Goal: Information Seeking & Learning: Learn about a topic

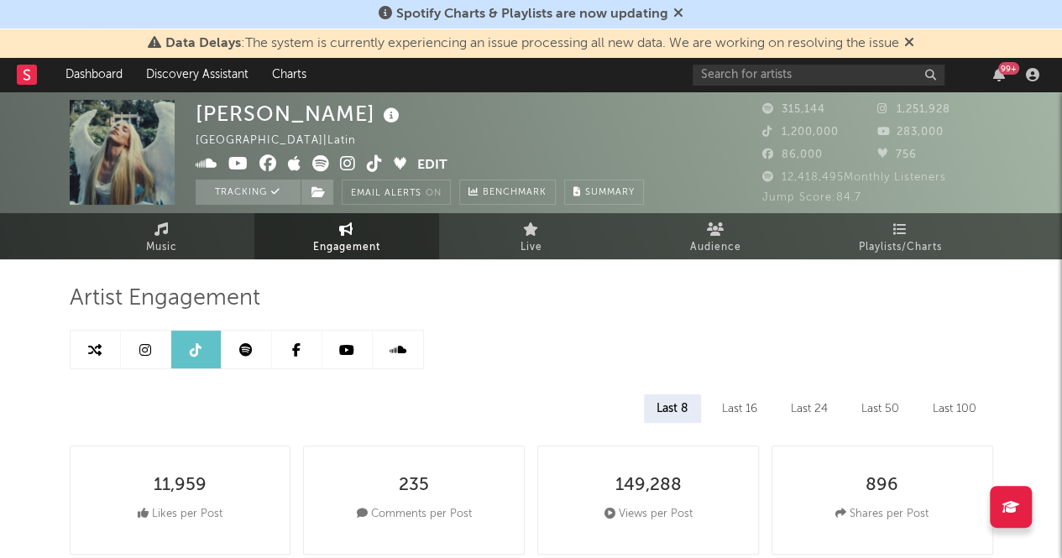
select select "6m"
click at [798, 75] on input "text" at bounding box center [819, 75] width 252 height 21
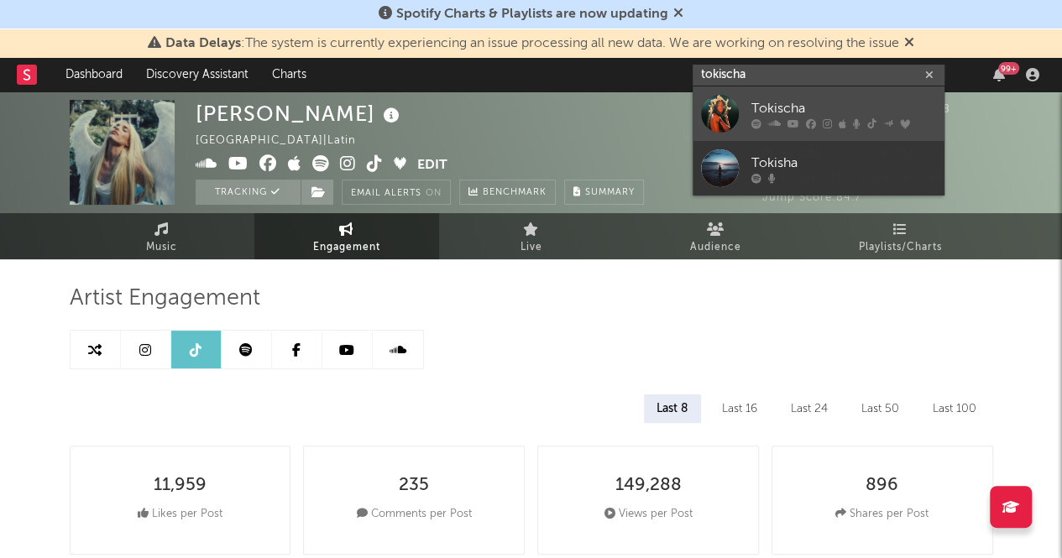
type input "tokischa"
click at [853, 97] on link "Tokischa" at bounding box center [819, 113] width 252 height 55
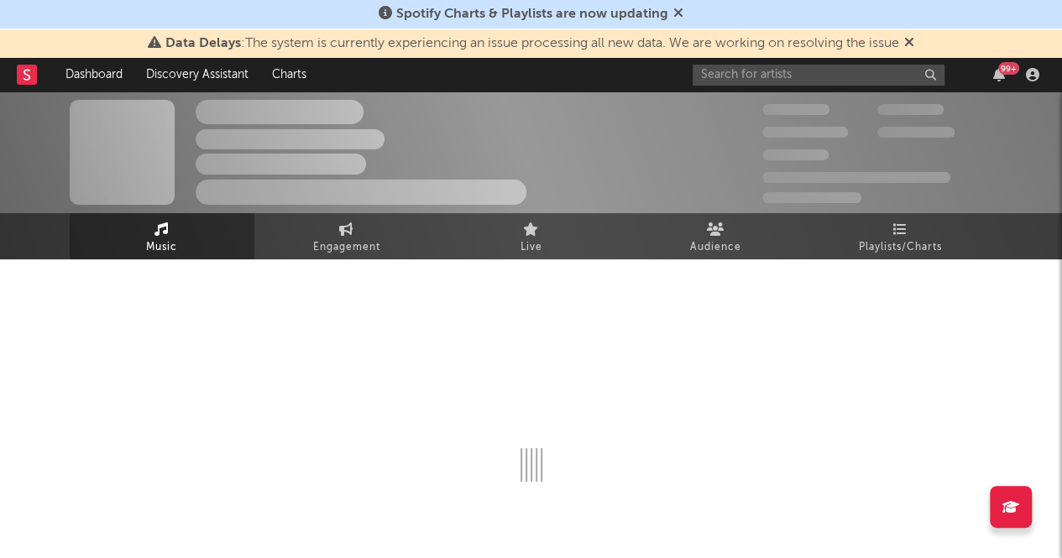
select select "6m"
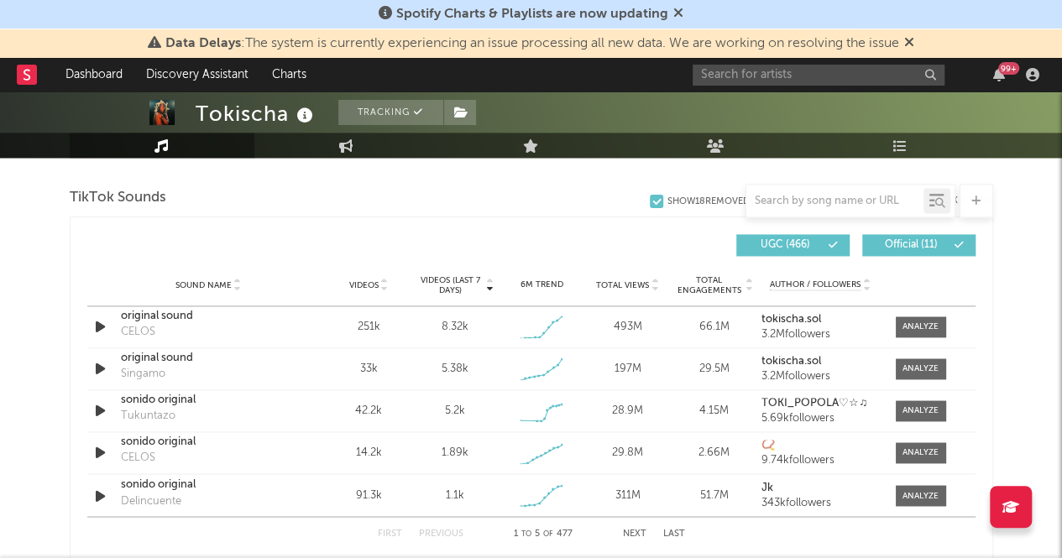
scroll to position [1156, 0]
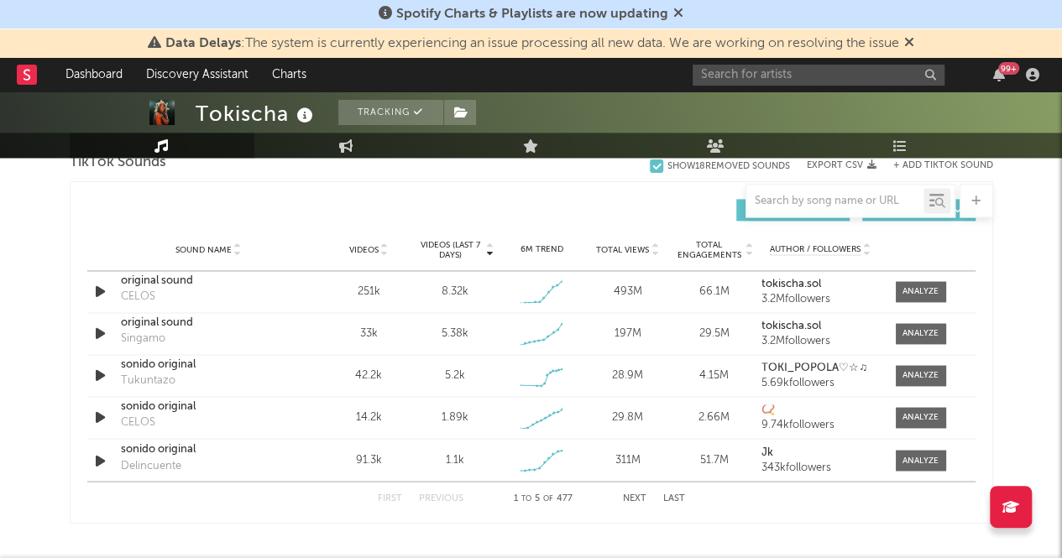
click at [633, 500] on button "Next" at bounding box center [635, 498] width 24 height 9
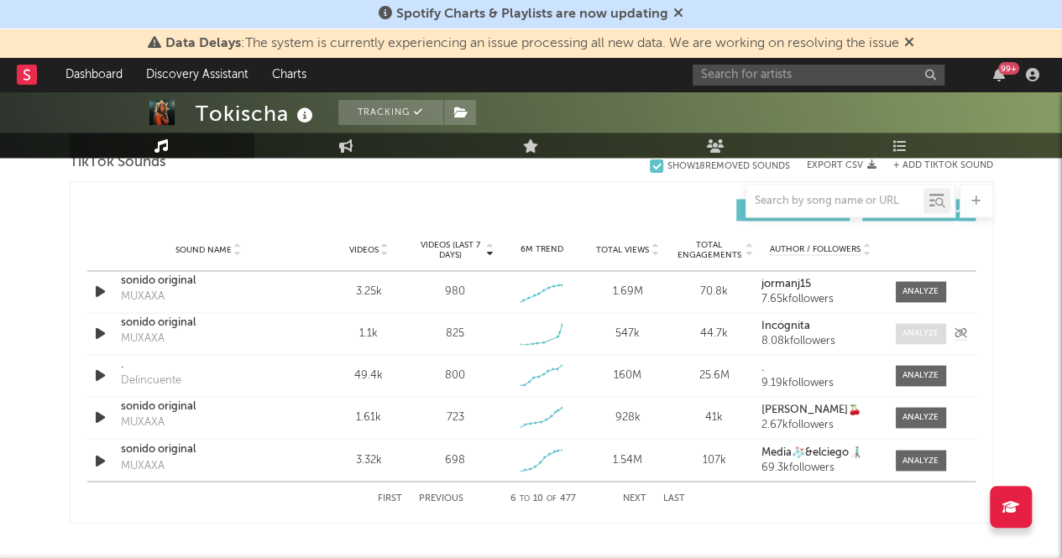
click at [919, 328] on div at bounding box center [921, 333] width 36 height 13
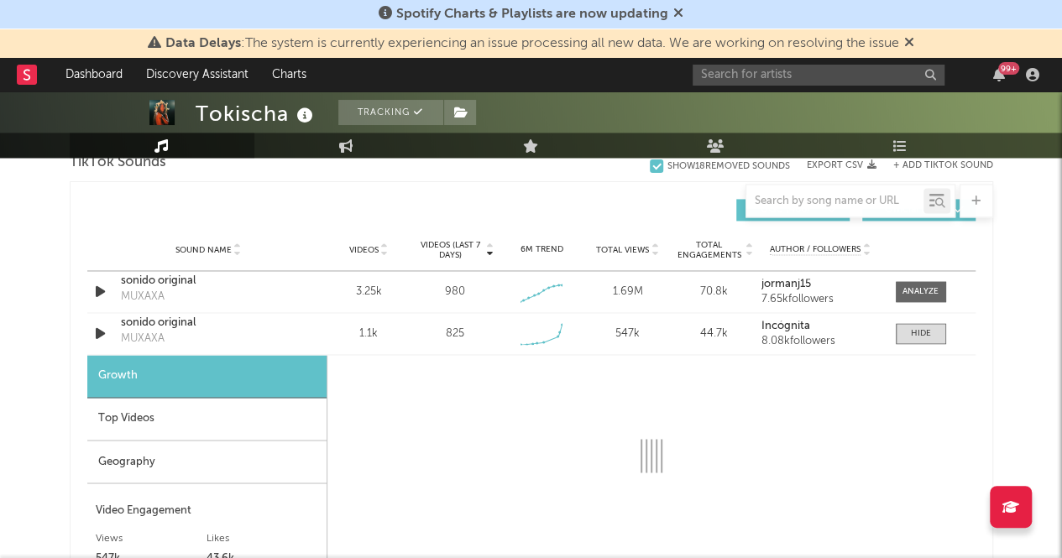
select select "1w"
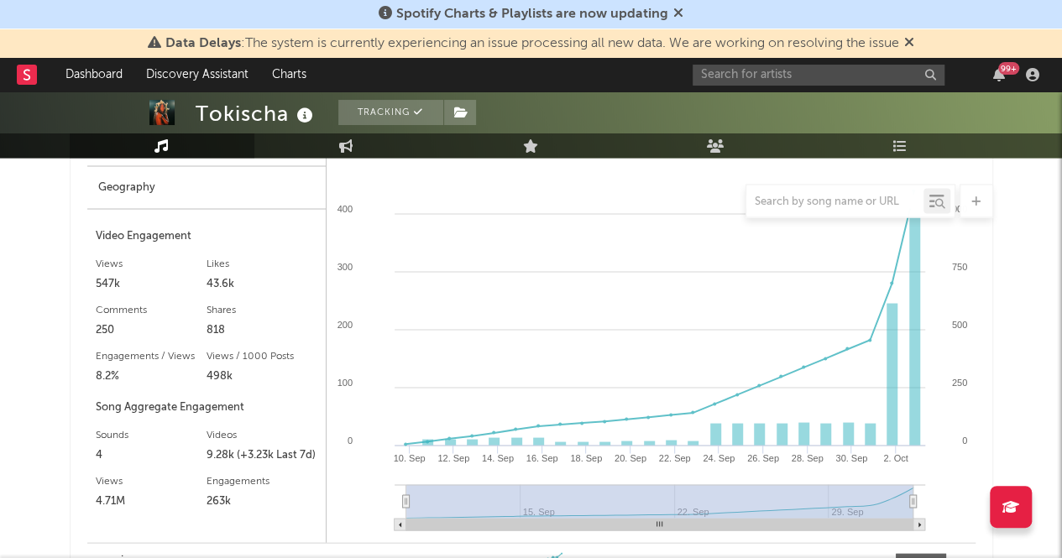
scroll to position [1353, 0]
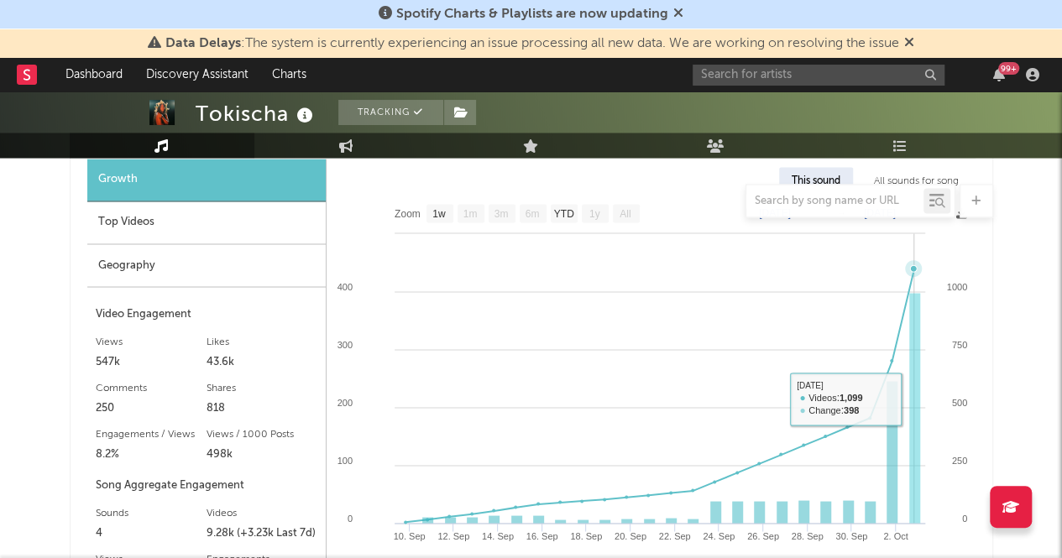
click at [916, 395] on rect at bounding box center [914, 408] width 11 height 231
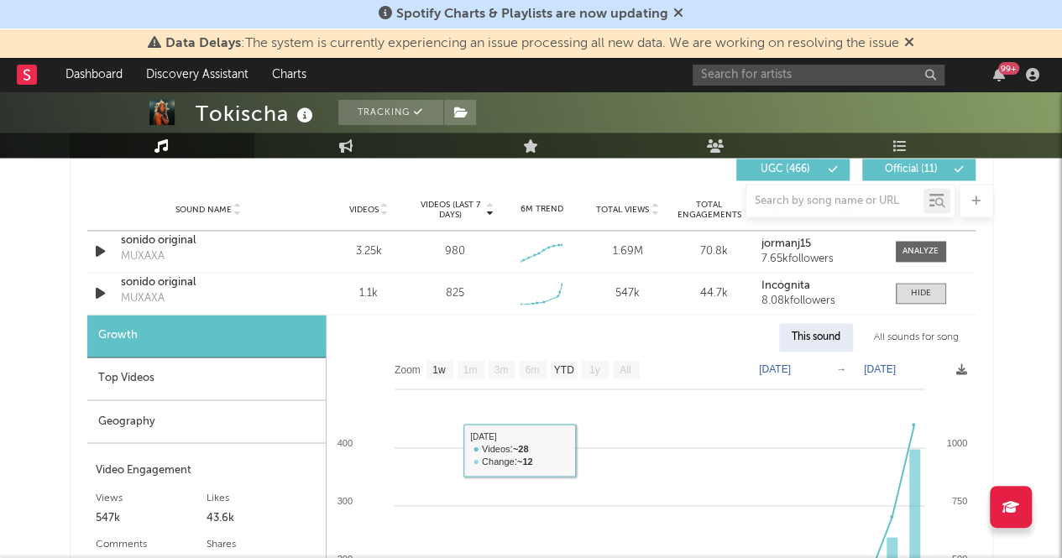
scroll to position [1193, 0]
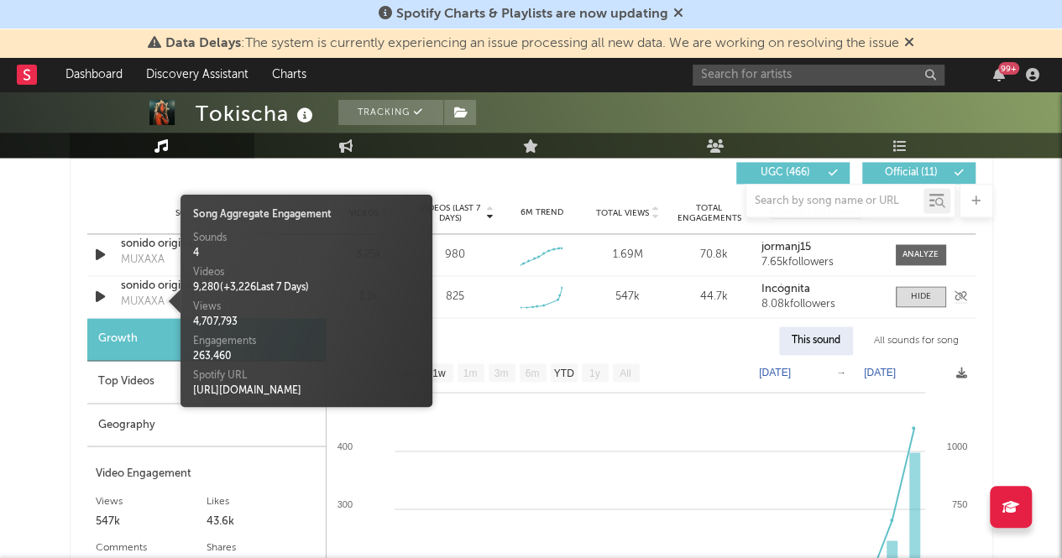
click at [139, 305] on div "MUXAXA" at bounding box center [143, 302] width 44 height 17
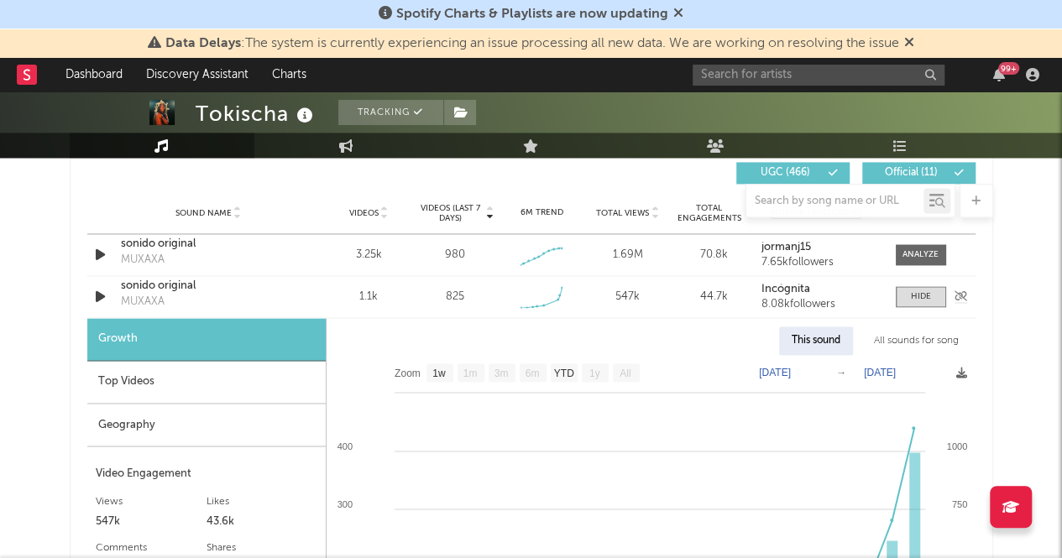
click at [131, 288] on div "sonido original" at bounding box center [208, 286] width 175 height 17
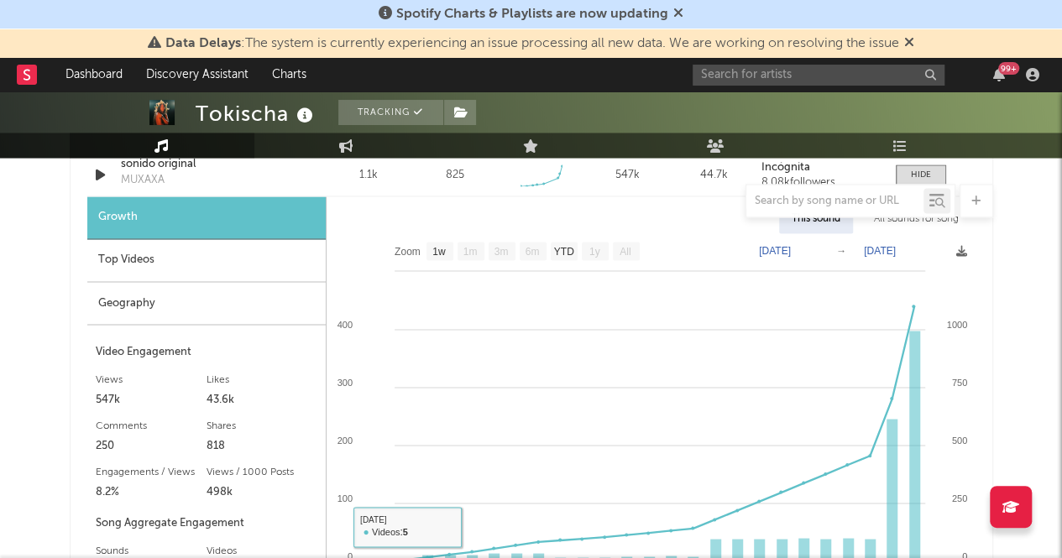
click at [195, 255] on div "Top Videos" at bounding box center [206, 260] width 238 height 43
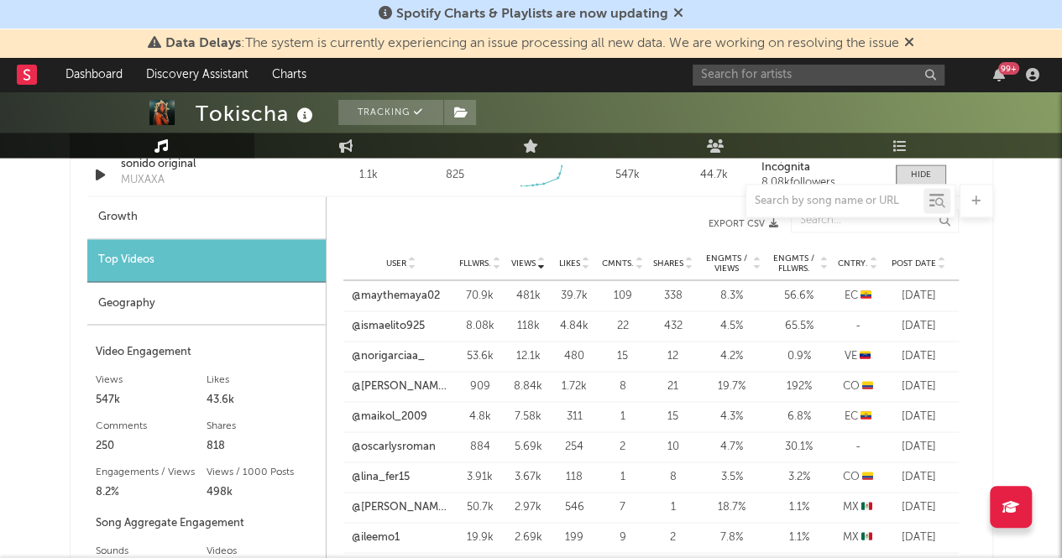
scroll to position [1355, 0]
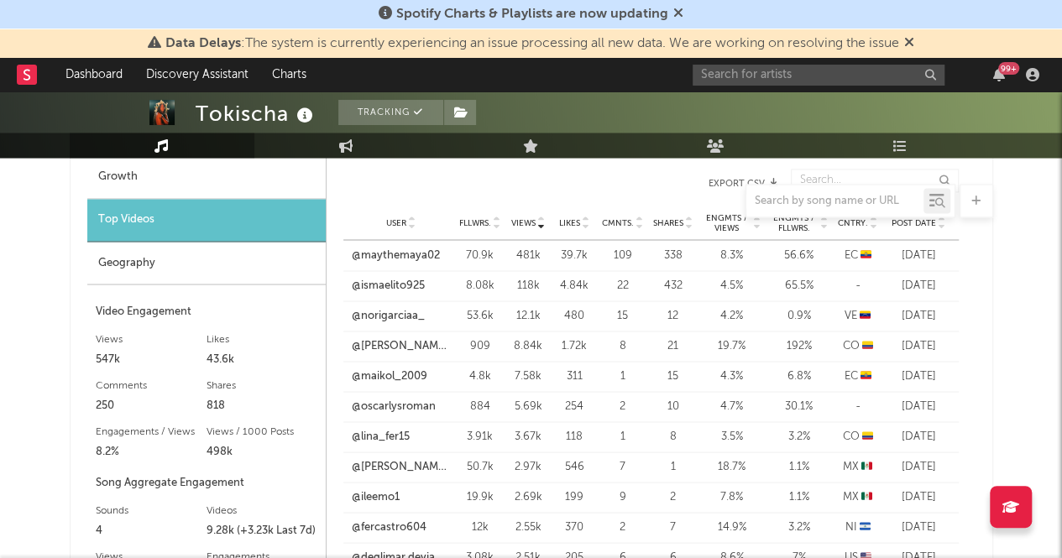
drag, startPoint x: 599, startPoint y: 167, endPoint x: 469, endPoint y: 196, distance: 133.2
drag, startPoint x: 469, startPoint y: 196, endPoint x: 599, endPoint y: 125, distance: 148.0
click at [599, 125] on div at bounding box center [531, 74] width 1062 height 168
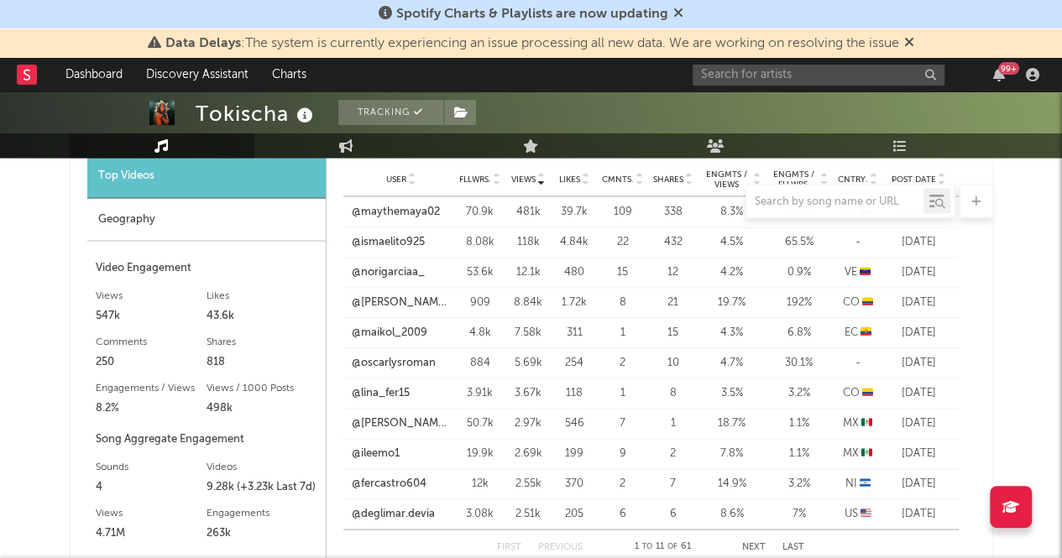
scroll to position [1395, 0]
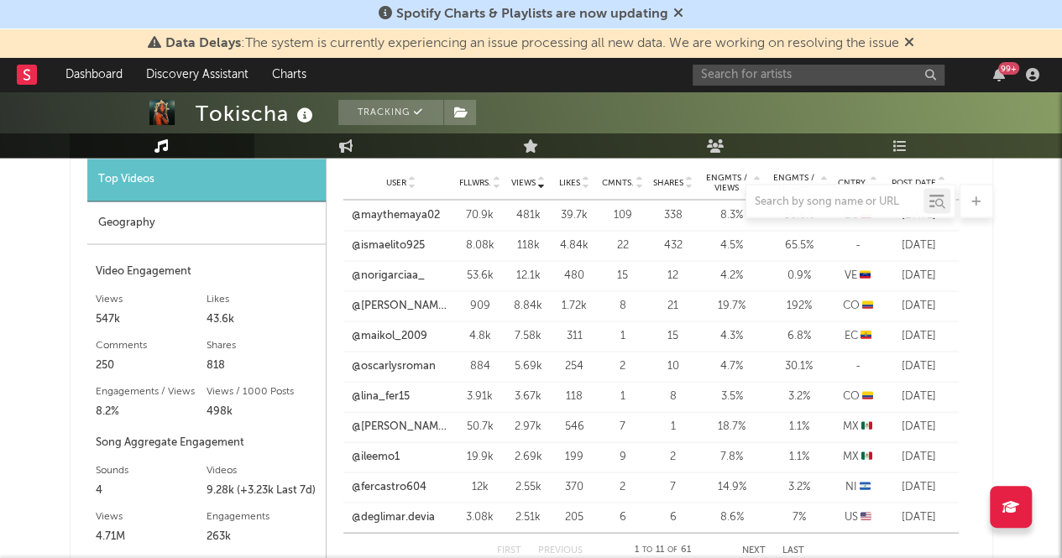
click at [154, 233] on div "Geography" at bounding box center [206, 222] width 238 height 43
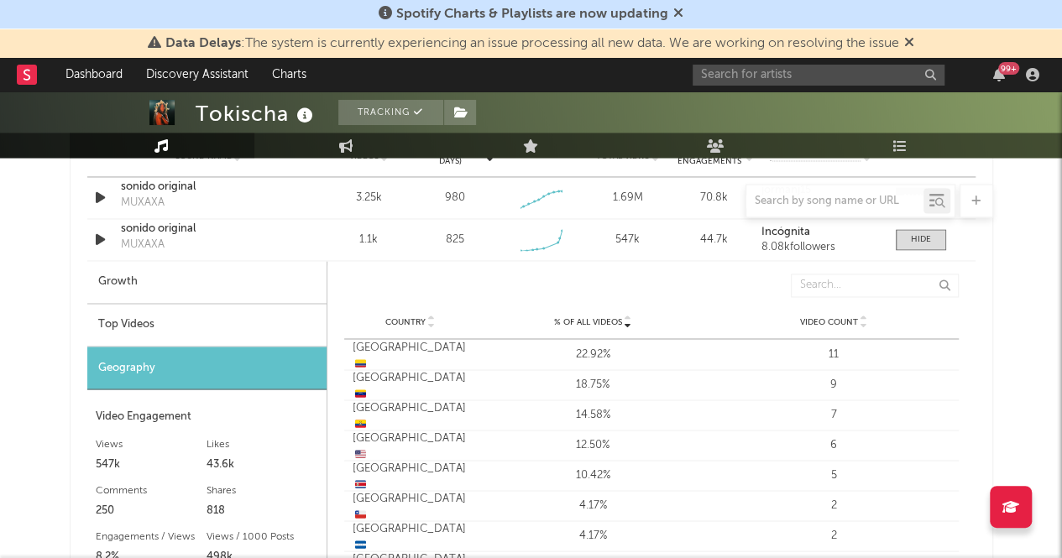
scroll to position [1251, 0]
click at [146, 313] on div "Top Videos" at bounding box center [206, 324] width 239 height 43
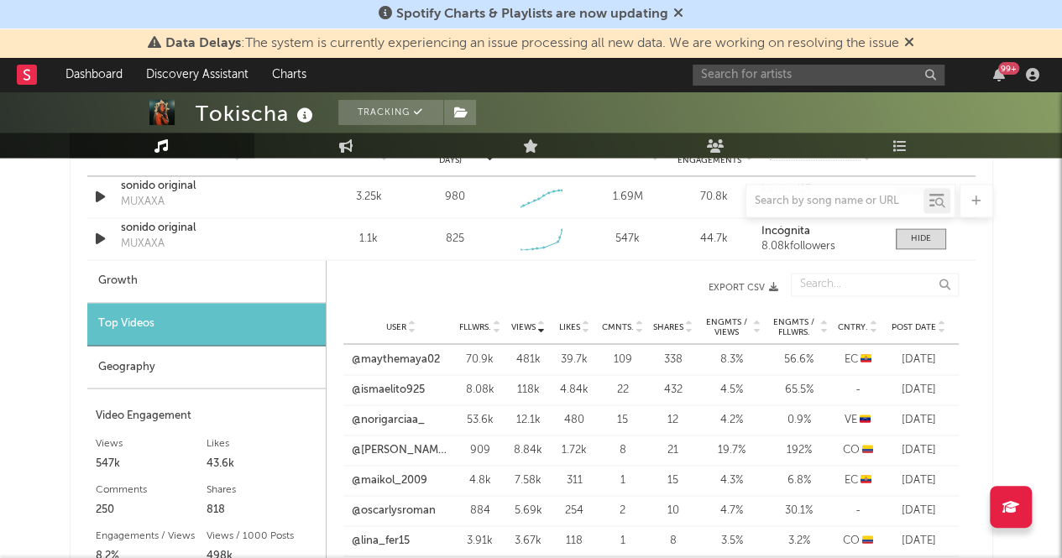
click at [944, 327] on icon at bounding box center [942, 330] width 8 height 7
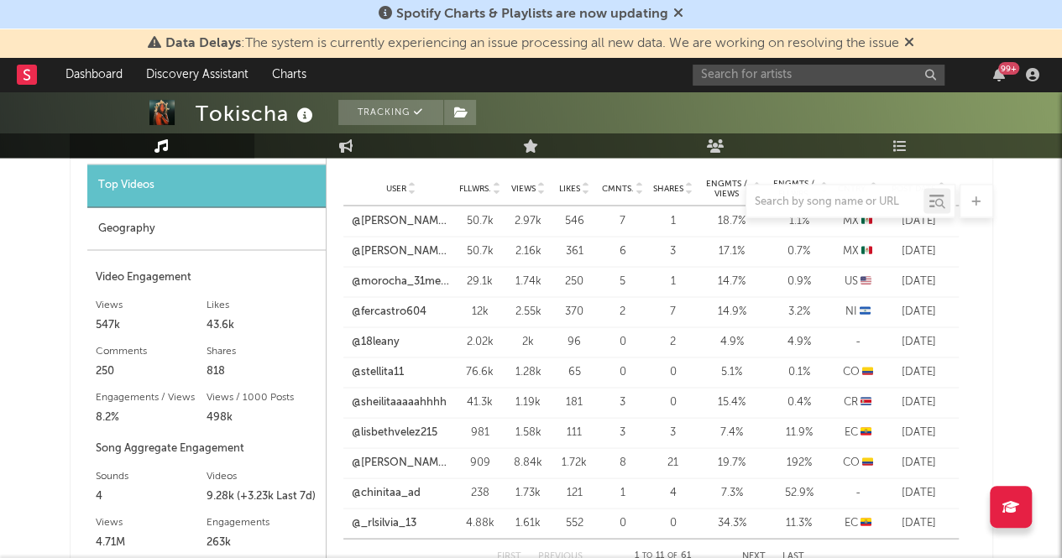
scroll to position [1276, 0]
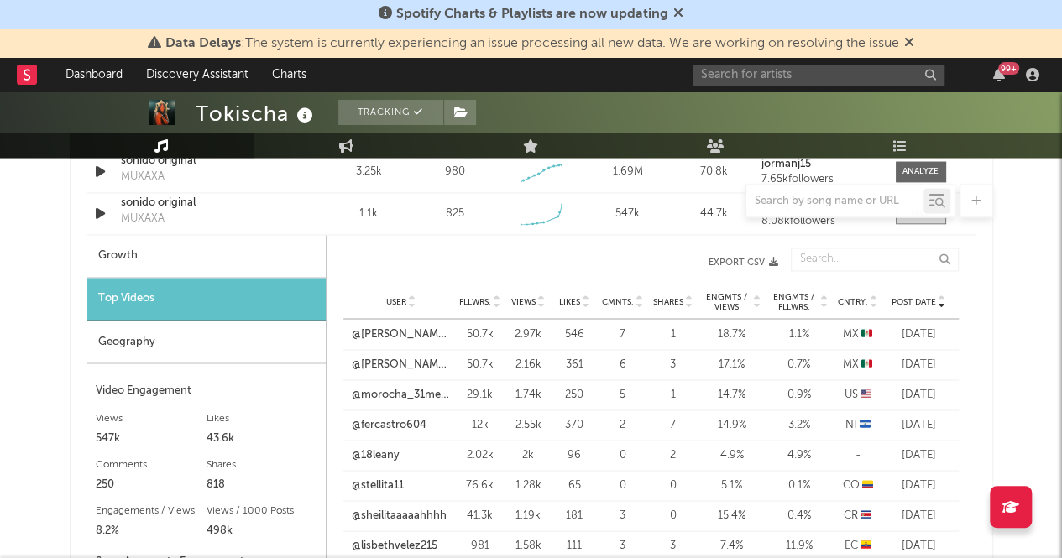
click at [528, 299] on span "Views" at bounding box center [523, 302] width 24 height 10
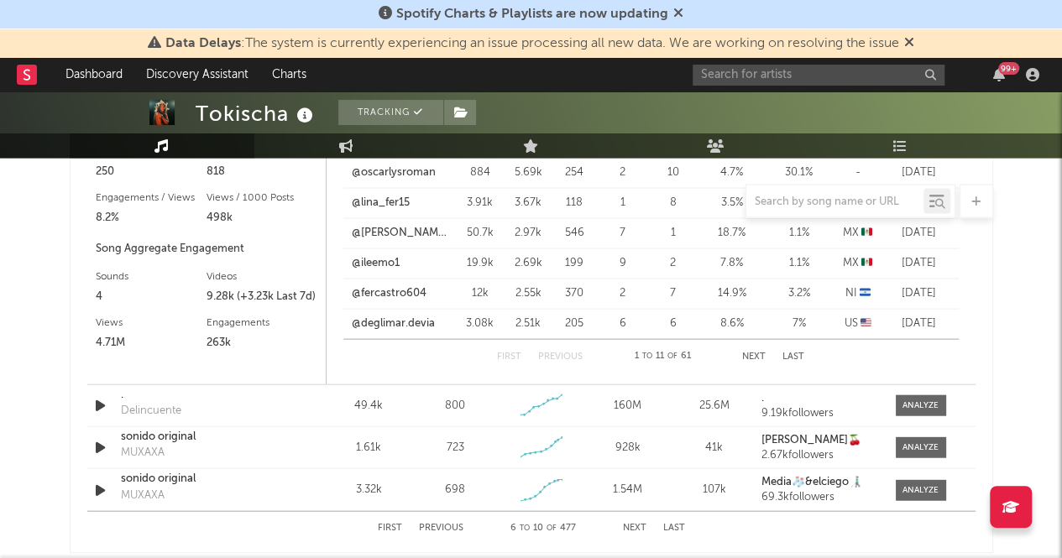
scroll to position [1588, 0]
click at [931, 490] on div at bounding box center [921, 490] width 36 height 13
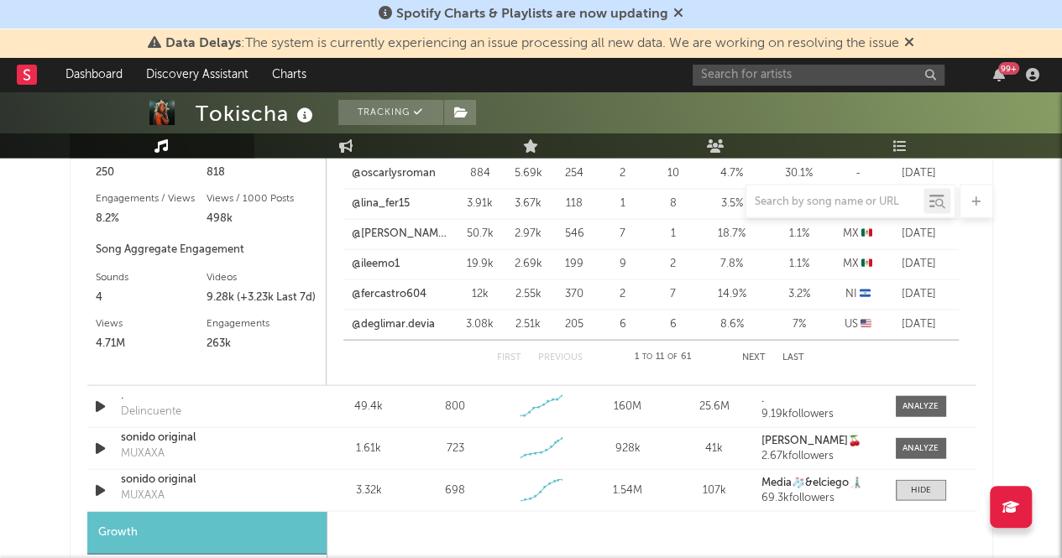
select select "1w"
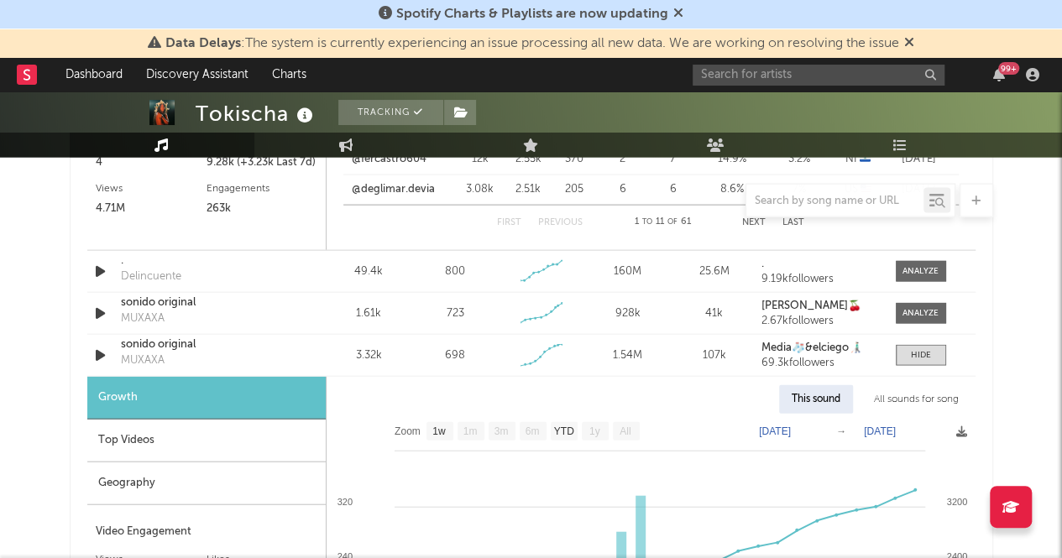
scroll to position [1725, 0]
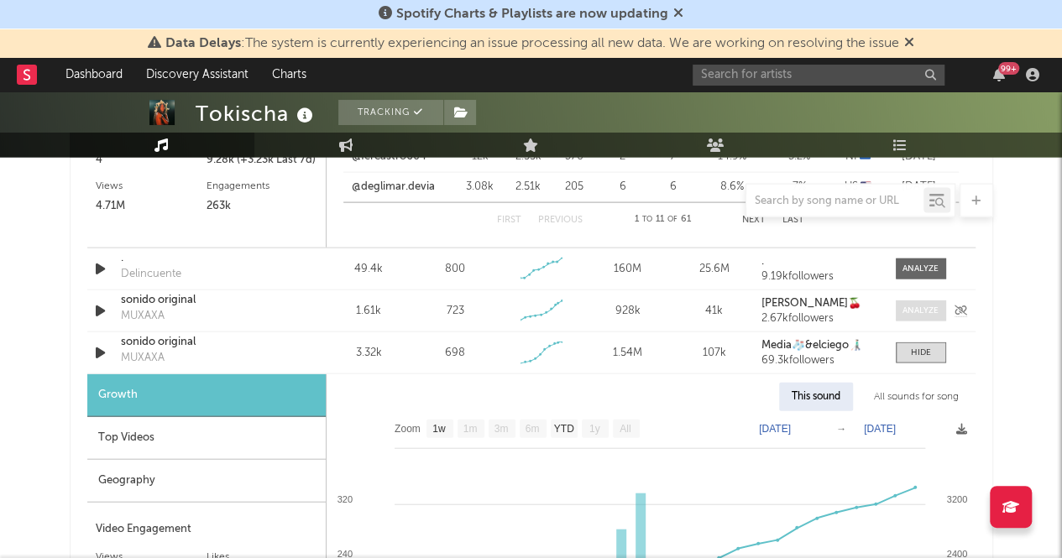
click at [920, 311] on div at bounding box center [921, 311] width 36 height 13
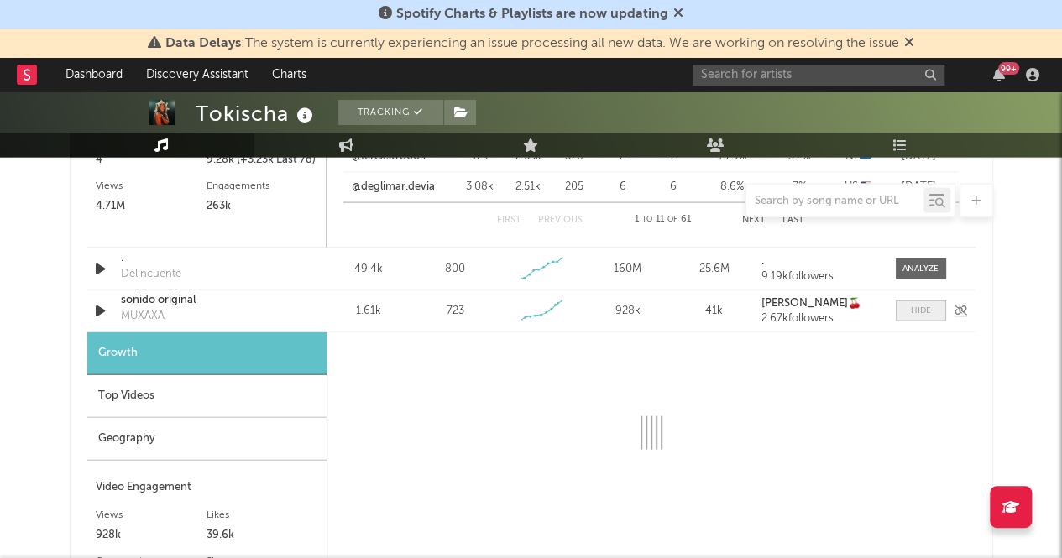
select select "1w"
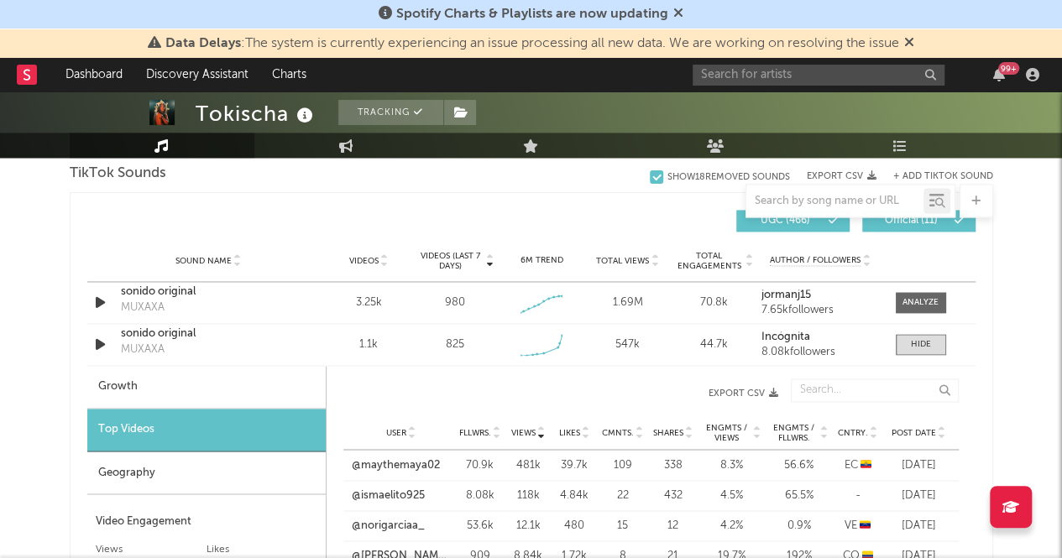
scroll to position [1143, 0]
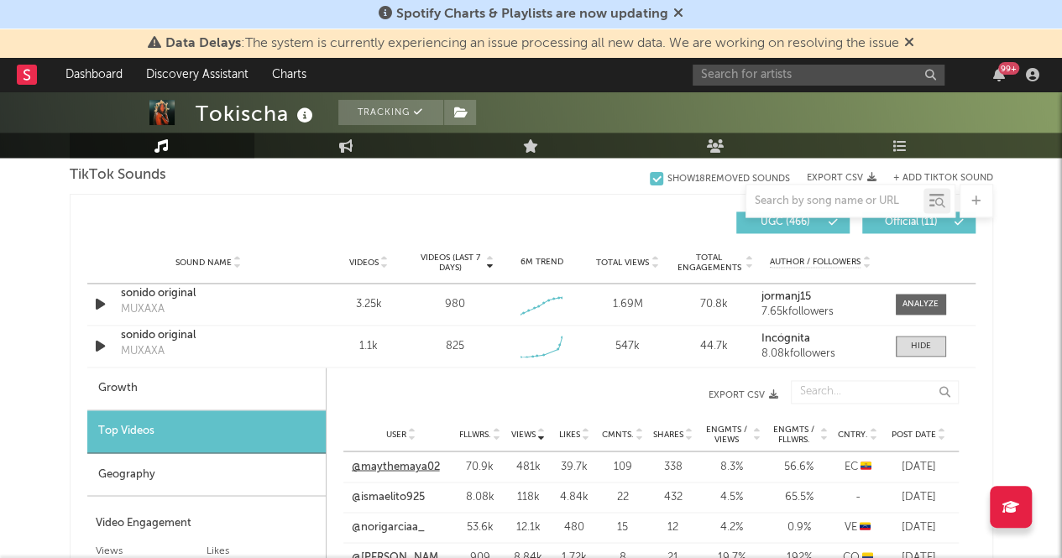
click at [406, 469] on link "@maythemaya02" at bounding box center [396, 466] width 88 height 17
